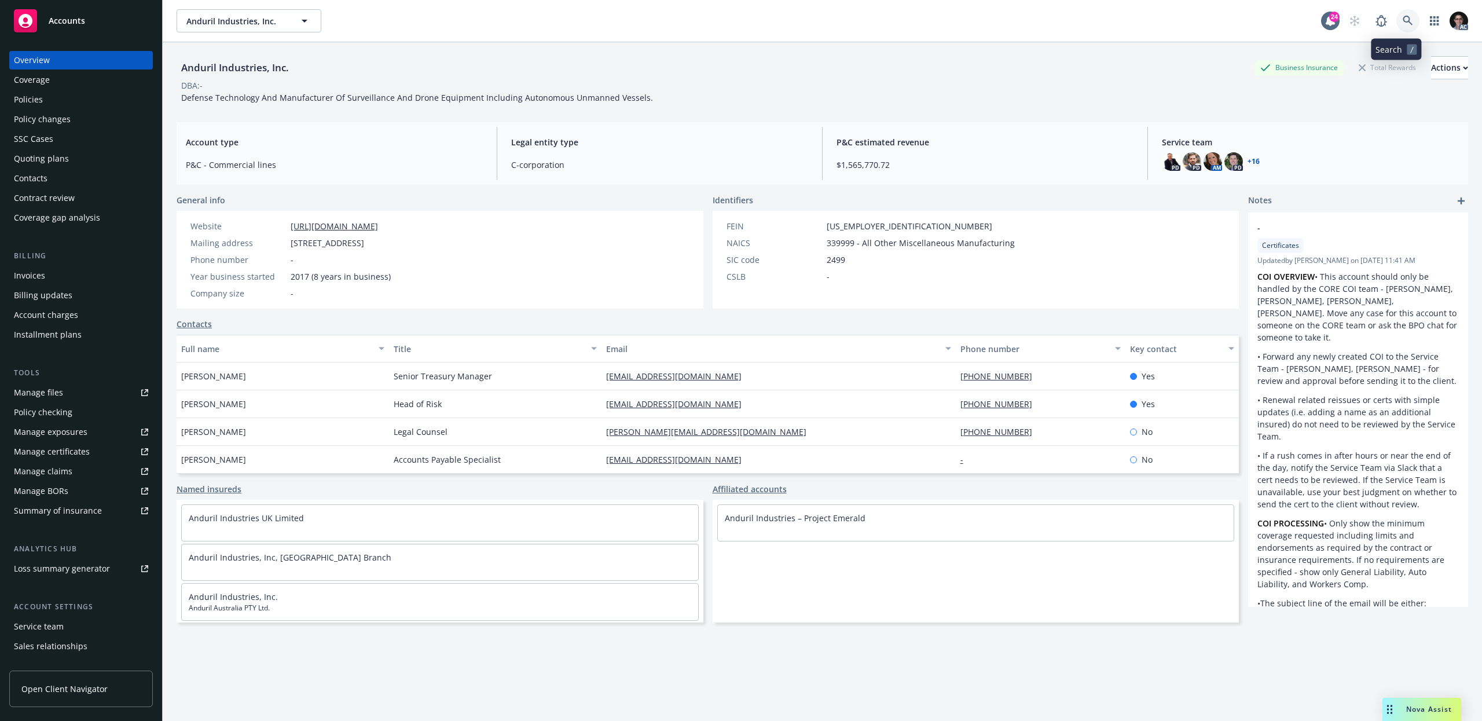
click at [1402, 21] on icon at bounding box center [1407, 21] width 10 height 10
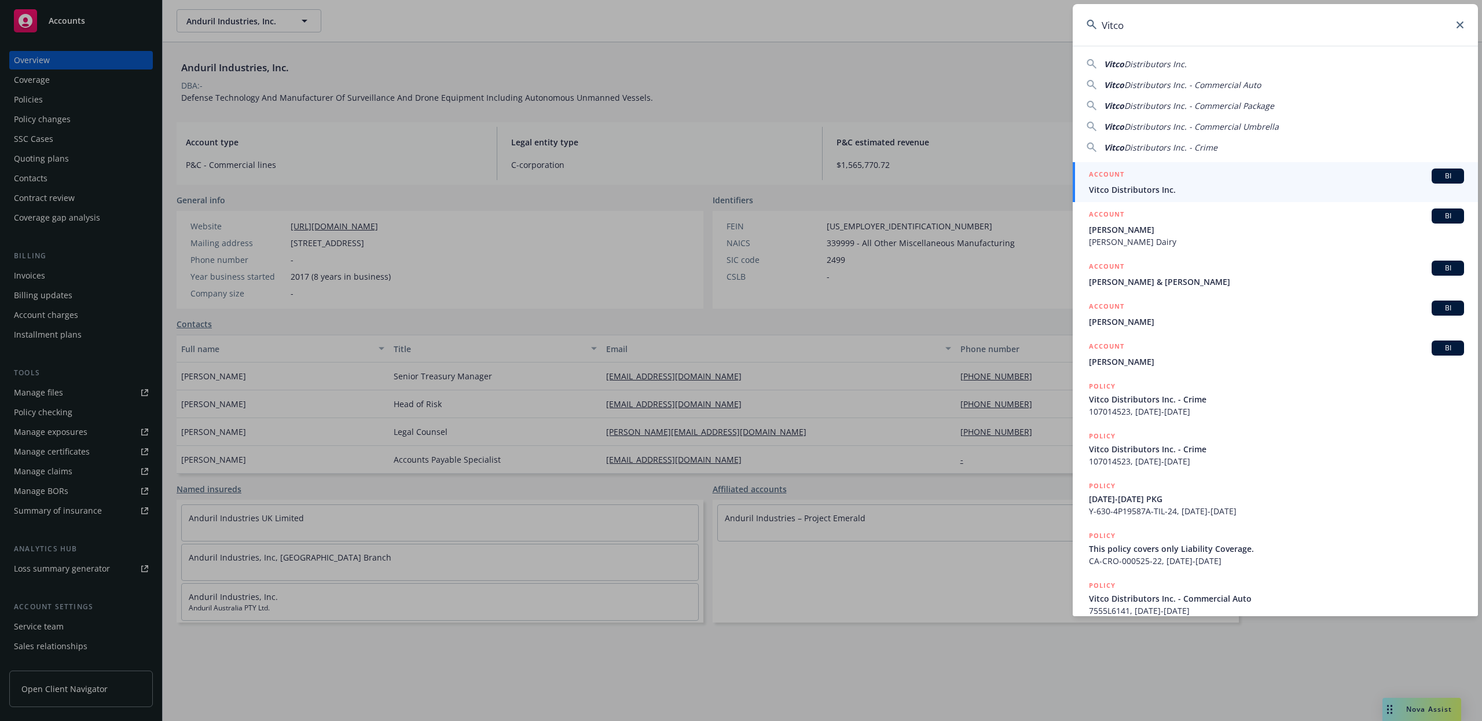
type input "Vitco"
click at [1436, 172] on span "BI" at bounding box center [1447, 176] width 23 height 10
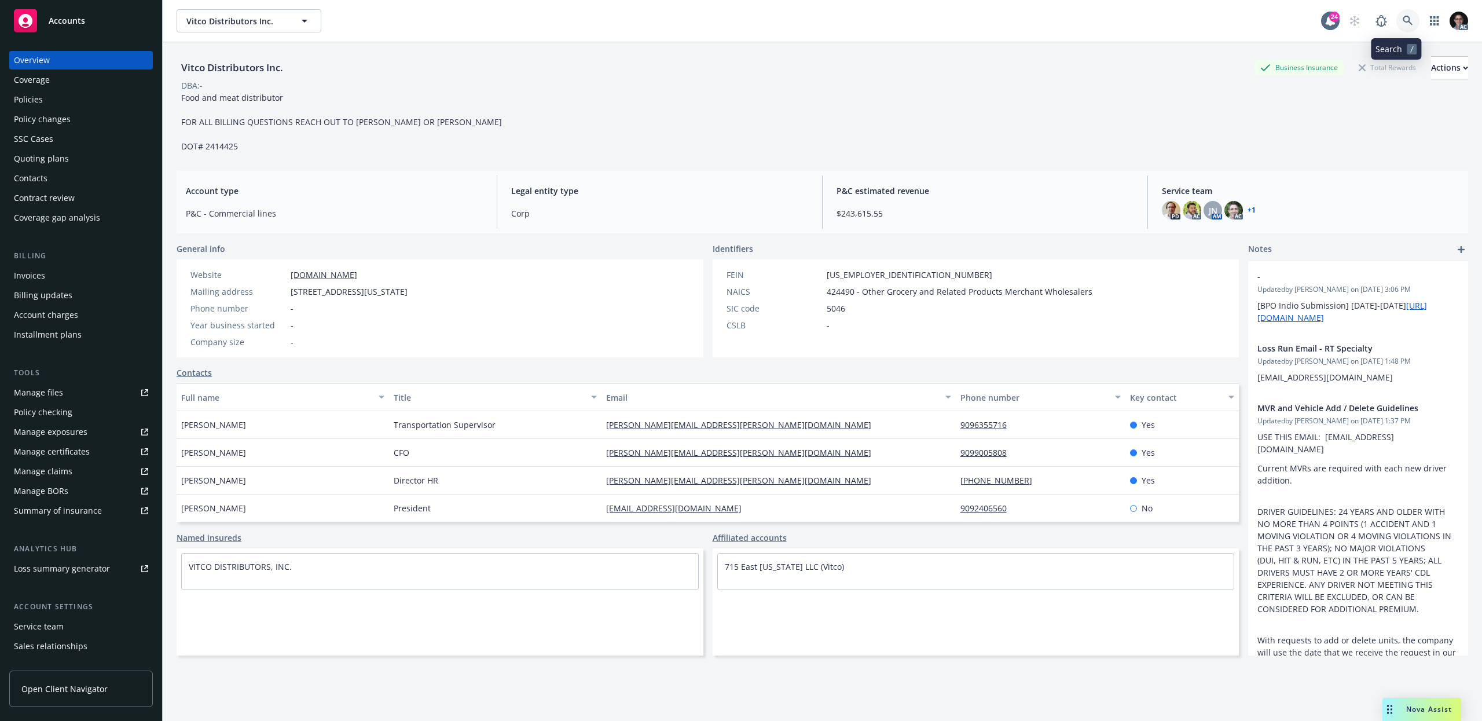
click at [1402, 21] on icon at bounding box center [1407, 21] width 10 height 10
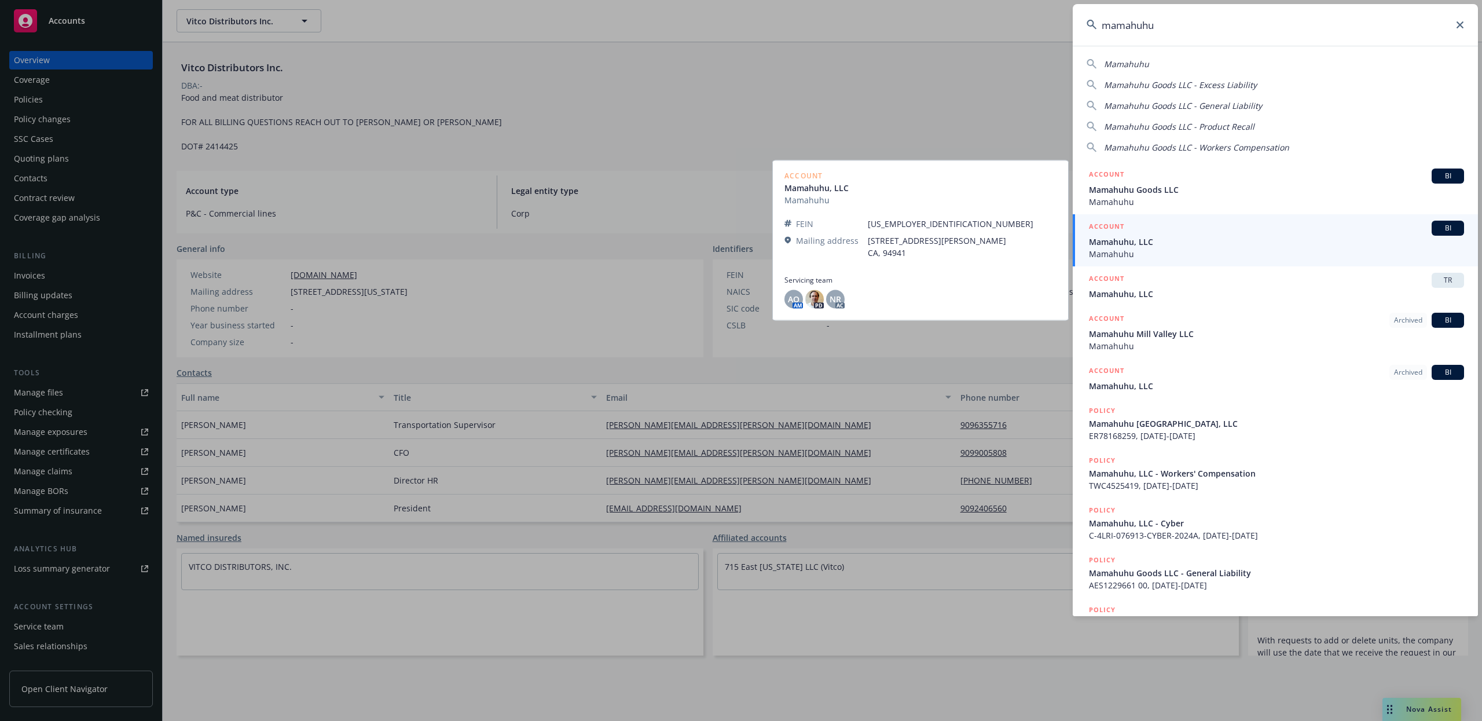
type input "mamahuhu"
click at [1436, 225] on span "BI" at bounding box center [1447, 228] width 23 height 10
